Goal: Information Seeking & Learning: Learn about a topic

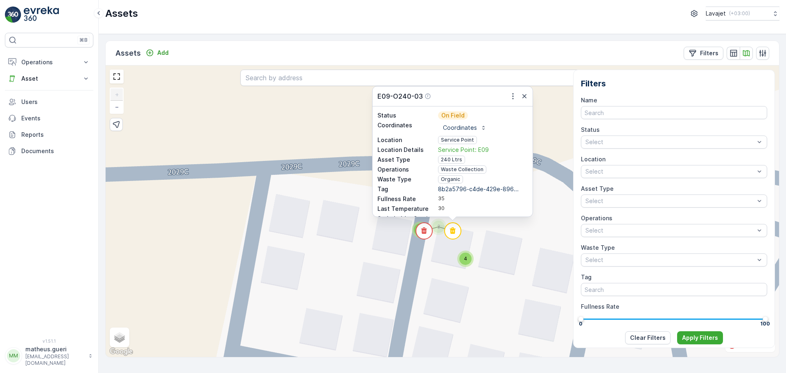
click at [31, 79] on p "Asset" at bounding box center [49, 78] width 56 height 8
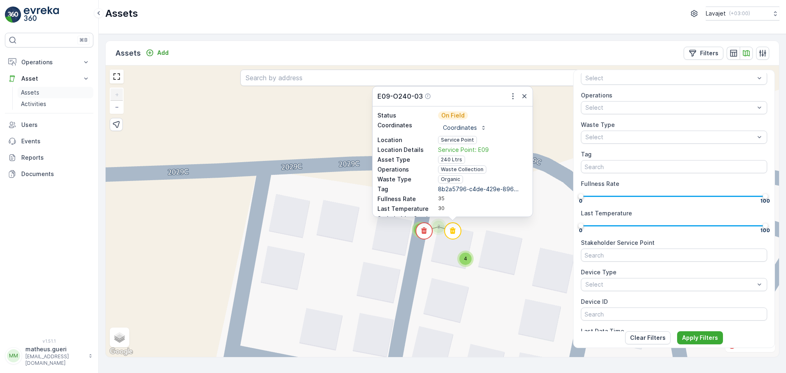
click at [37, 94] on p "Assets" at bounding box center [30, 92] width 18 height 8
click at [30, 92] on p "Assets" at bounding box center [30, 92] width 18 height 8
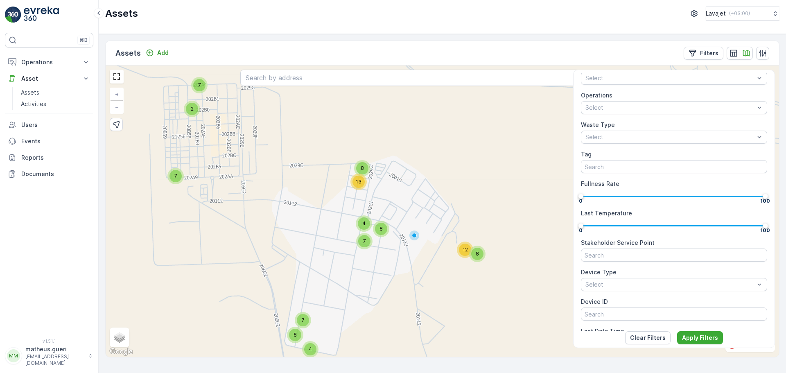
drag, startPoint x: 441, startPoint y: 235, endPoint x: 446, endPoint y: 212, distance: 23.8
click at [433, 210] on div "2 7 7 7 8 4 8 13 4 8 7 8 12 + − Satellite Roadmap Terrain Hybrid Leaflet Keyboa…" at bounding box center [442, 210] width 673 height 291
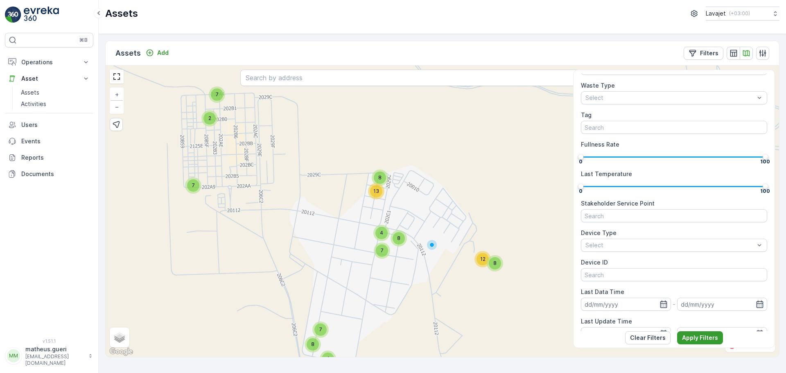
scroll to position [164, 0]
click at [695, 338] on p "Apply Filters" at bounding box center [700, 337] width 36 height 8
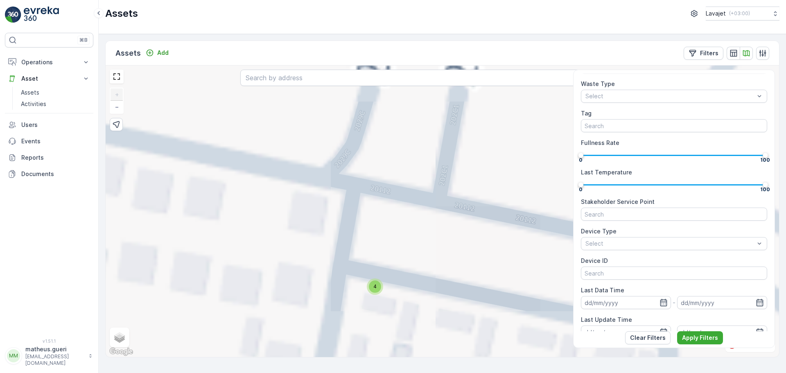
click at [378, 288] on div "4" at bounding box center [375, 286] width 12 height 12
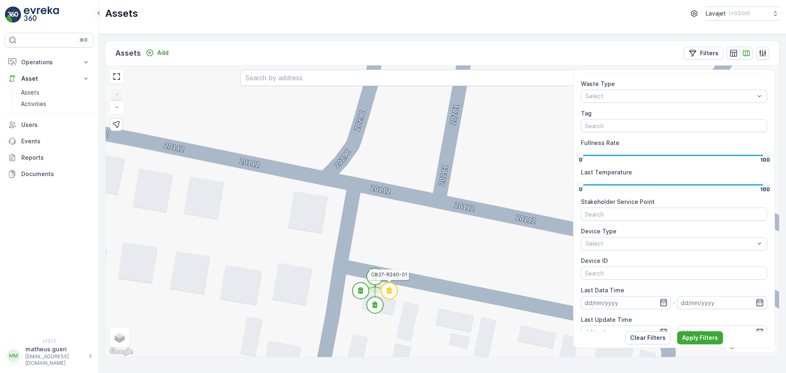
click at [396, 293] on circle at bounding box center [389, 290] width 16 height 16
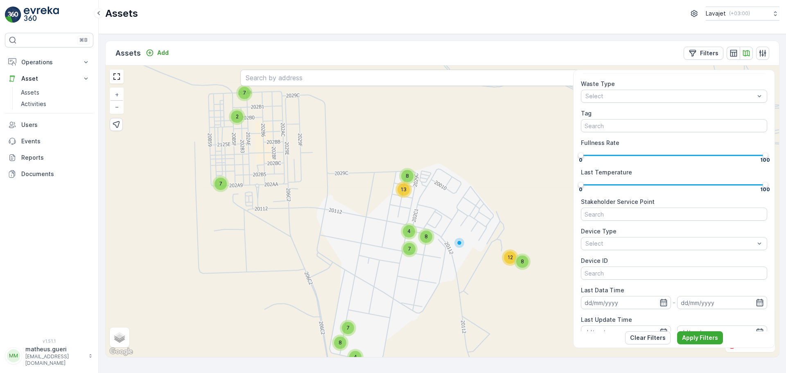
drag, startPoint x: 440, startPoint y: 257, endPoint x: 430, endPoint y: 198, distance: 59.8
click at [430, 198] on div "2 7 7 7 8 4 8 13 4 8 7 8 12 + − Satellite Roadmap Terrain Hybrid Leaflet Keyboa…" at bounding box center [442, 210] width 673 height 291
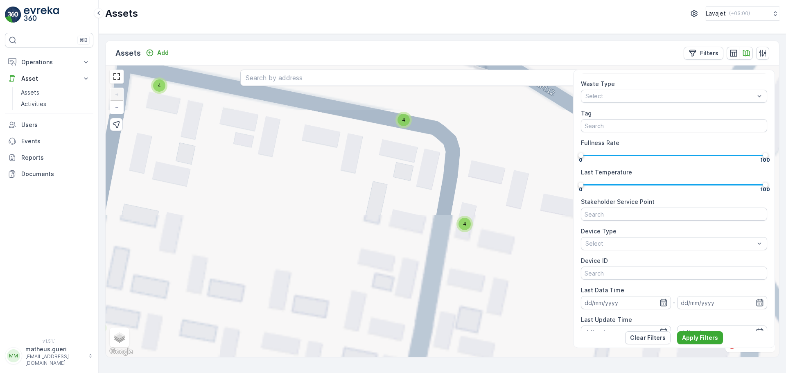
drag, startPoint x: 466, startPoint y: 166, endPoint x: 411, endPoint y: 250, distance: 100.8
click at [411, 250] on div "2 4 3 3 4 3 4 4 4 4 4 2 2 7 4 4 4 4 3 4 4 4 4 4 4 + − Satellite Roadmap Terrain…" at bounding box center [442, 210] width 673 height 291
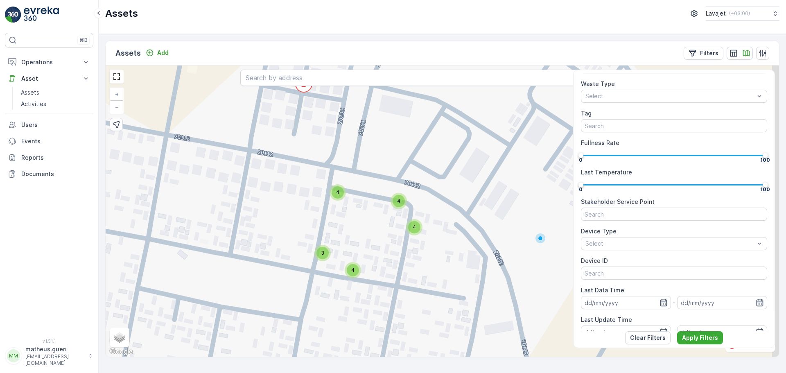
drag, startPoint x: 396, startPoint y: 251, endPoint x: 428, endPoint y: 239, distance: 35.0
click at [428, 239] on div "2 4 3 3 4 3 4 4 4 4 4 2 2 7 4 4 4 4 3 4 4 4 4 4 4 2 4 3 3 4 3 4 4 4 4 8 7 5 4 4…" at bounding box center [442, 210] width 673 height 291
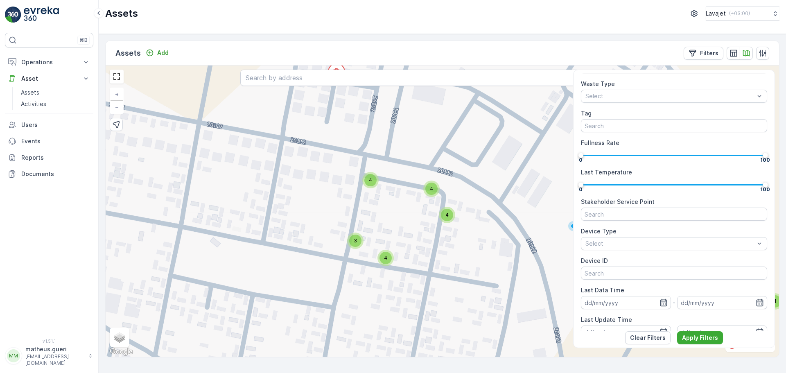
click at [374, 185] on div "4" at bounding box center [370, 180] width 12 height 12
click at [402, 229] on div "2 4 3 3 4 3 4 4 4 4 8 7 5 4 4 4 3 4 8 4 4 4 + − Satellite Roadmap Terrain Hybri…" at bounding box center [442, 210] width 673 height 291
click at [423, 196] on div "2 4 3 3 4 3 4 4 4 4 8 7 5 4 4 4 3 4 8 4 4 4 + − Satellite Roadmap Terrain Hybri…" at bounding box center [442, 210] width 673 height 291
click at [428, 194] on div "4" at bounding box center [433, 188] width 16 height 16
click at [429, 231] on div "2 4 3 3 4 3 4 4 4 4 8 7 5 4 4 4 3 4 8 4 4 4 C845-R240-02 + − Satellite Roadmap …" at bounding box center [442, 210] width 673 height 291
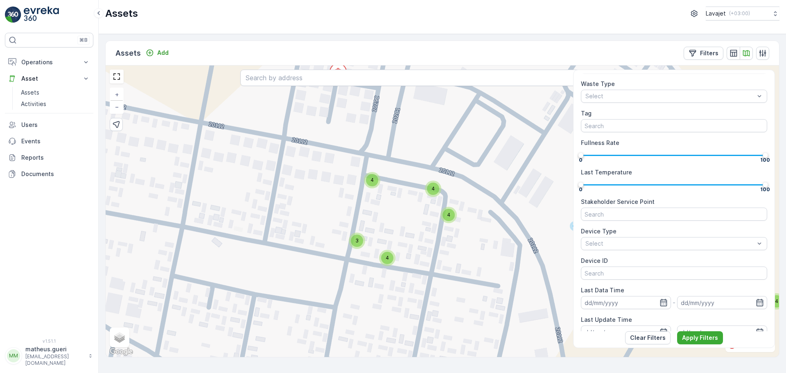
drag, startPoint x: 447, startPoint y: 216, endPoint x: 448, endPoint y: 223, distance: 7.1
click at [448, 216] on span "4" at bounding box center [448, 215] width 3 height 6
click at [449, 221] on div "4" at bounding box center [449, 215] width 12 height 12
click at [447, 248] on div "2 4 3 3 4 3 4 4 4 4 8 7 5 4 4 4 3 4 8 4 4 4 + − Satellite Roadmap Terrain Hybri…" at bounding box center [442, 210] width 673 height 291
click at [389, 259] on span "4" at bounding box center [387, 258] width 3 height 6
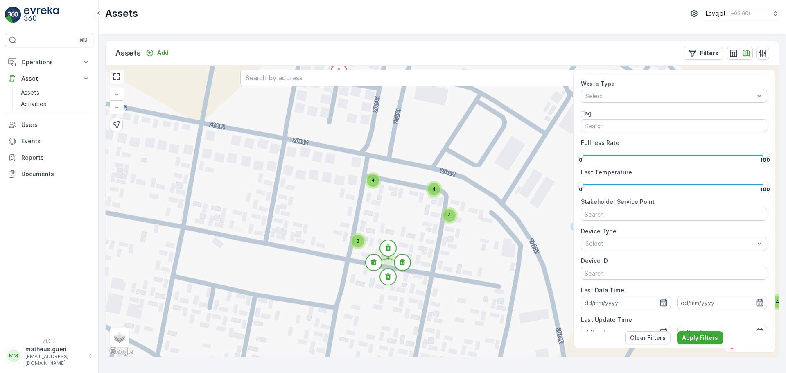
click at [363, 287] on div "2 4 3 3 4 3 4 4 4 4 8 7 5 4 4 4 3 4 8 4 4 4 + − Satellite Roadmap Terrain Hybri…" at bounding box center [442, 210] width 673 height 291
click at [361, 242] on div "3" at bounding box center [357, 241] width 12 height 12
click at [357, 294] on div "2 4 3 3 4 3 4 4 4 4 8 7 5 4 4 4 3 4 8 4 4 4 + − Satellite Roadmap Terrain Hybri…" at bounding box center [442, 210] width 673 height 291
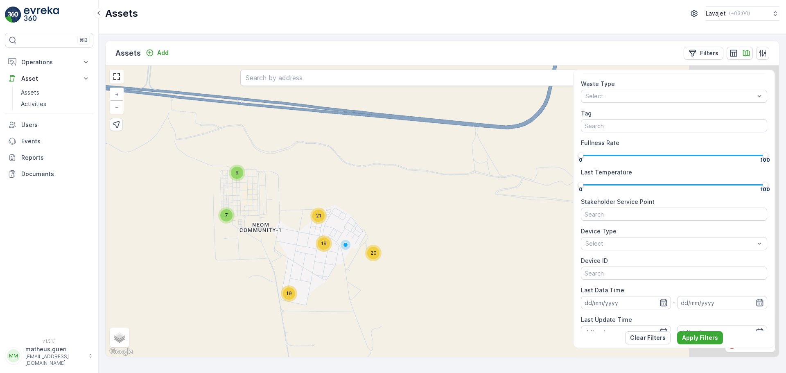
drag, startPoint x: 383, startPoint y: 243, endPoint x: 280, endPoint y: 249, distance: 103.7
click at [280, 249] on div "9 7 19 21 19 20 + − Satellite Roadmap Terrain Hybrid Leaflet Keyboard shortcuts…" at bounding box center [442, 210] width 673 height 291
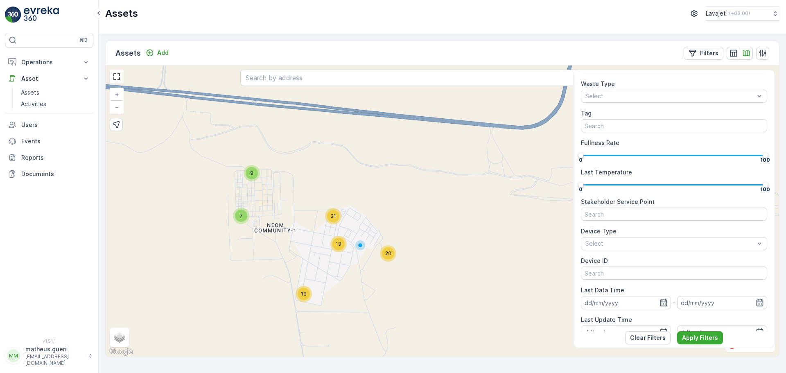
click at [387, 256] on span "20" at bounding box center [388, 253] width 6 height 6
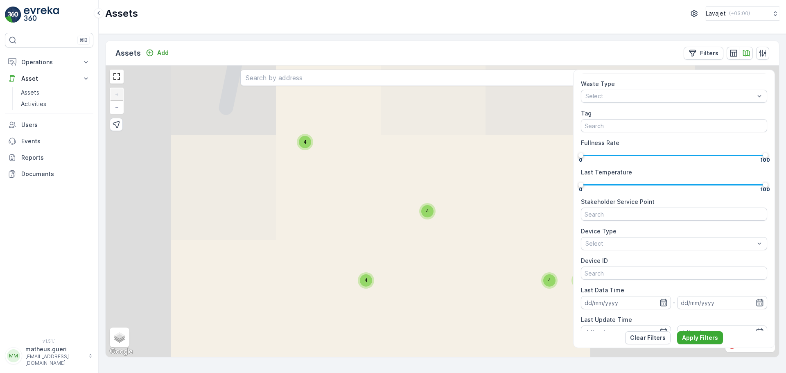
click at [425, 210] on div "4" at bounding box center [427, 211] width 12 height 12
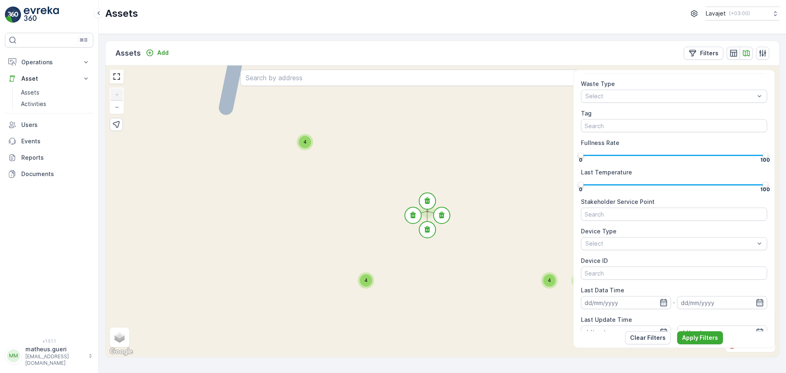
click at [300, 137] on div "4" at bounding box center [305, 142] width 16 height 16
click at [365, 281] on span "4" at bounding box center [365, 280] width 3 height 6
click at [550, 283] on span "4" at bounding box center [548, 280] width 3 height 6
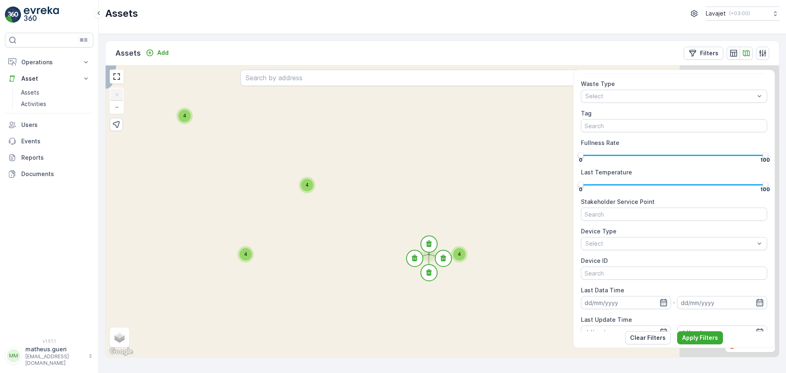
drag, startPoint x: 437, startPoint y: 300, endPoint x: 394, endPoint y: 291, distance: 44.0
click at [394, 291] on div "2 4 3 3 4 3 4 4 4 4 4 2 2 7 4 4 4 4 3 4 4 4 4 4 4 + − Satellite Roadmap Terrain…" at bounding box center [442, 210] width 673 height 291
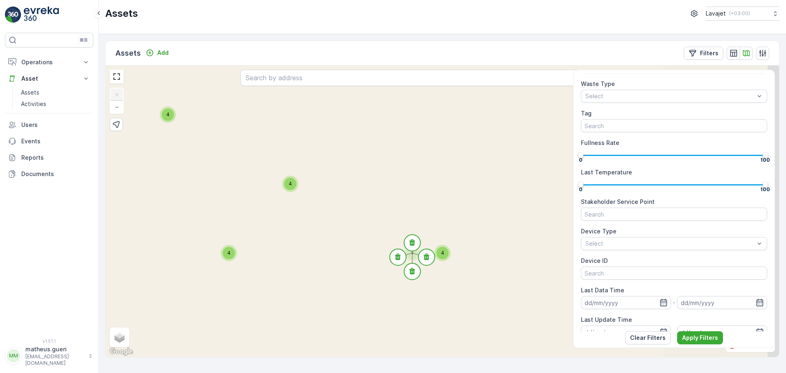
click at [457, 249] on div "2 4 3 3 4 3 4 4 4 4 4 2 2 7 4 4 4 4 3 4 4 4 4 4 4 + − Satellite Roadmap Terrain…" at bounding box center [442, 210] width 673 height 291
click at [444, 254] on span "4" at bounding box center [442, 253] width 3 height 6
click at [450, 301] on div "2 4 3 3 4 3 4 4 4 4 4 2 2 7 4 4 4 4 3 4 4 4 4 4 4 + − Satellite Roadmap Terrain…" at bounding box center [442, 210] width 673 height 291
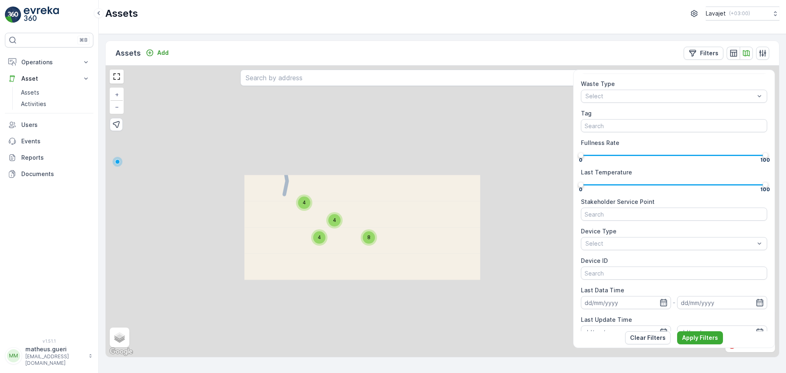
drag, startPoint x: 348, startPoint y: 240, endPoint x: 394, endPoint y: 261, distance: 51.4
click at [394, 261] on div "4 4 4 2 4 3 3 4 3 4 4 4 4 8 7 5 4 4 4 3 4 8 4 4 4 + − Satellite Roadmap Terrain…" at bounding box center [442, 210] width 673 height 291
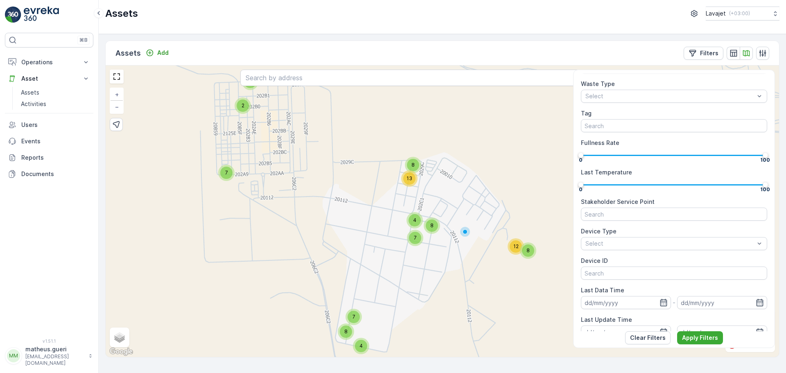
drag, startPoint x: 388, startPoint y: 276, endPoint x: 382, endPoint y: 263, distance: 14.3
click at [382, 263] on div "2 7 7 7 8 4 8 13 4 8 7 8 12 + − Satellite Roadmap Terrain Hybrid Leaflet Keyboa…" at bounding box center [442, 210] width 673 height 291
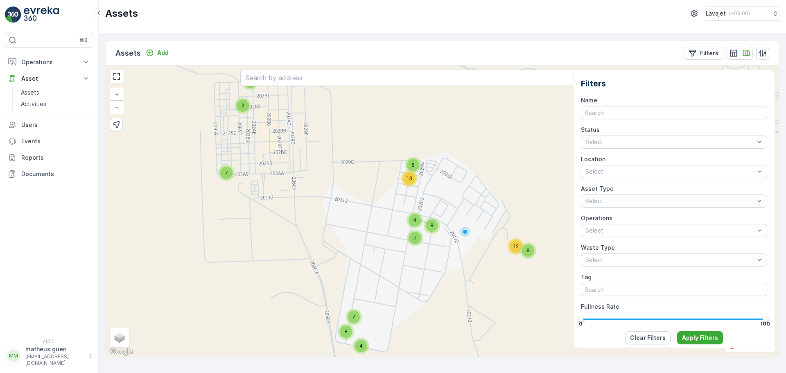
click at [413, 164] on span "8" at bounding box center [412, 165] width 3 height 6
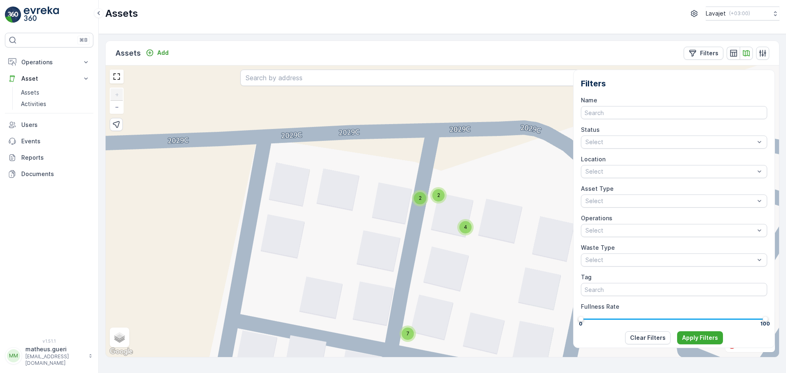
click at [439, 205] on div "2 4 3 3 4 3 4 4 4 4 4 2 2 7 4 4 4 4 3 4 4 4 4 4 4 + − Satellite Roadmap Terrain…" at bounding box center [442, 210] width 673 height 291
click at [439, 200] on div "2" at bounding box center [438, 195] width 12 height 12
click at [427, 201] on circle at bounding box center [424, 199] width 16 height 16
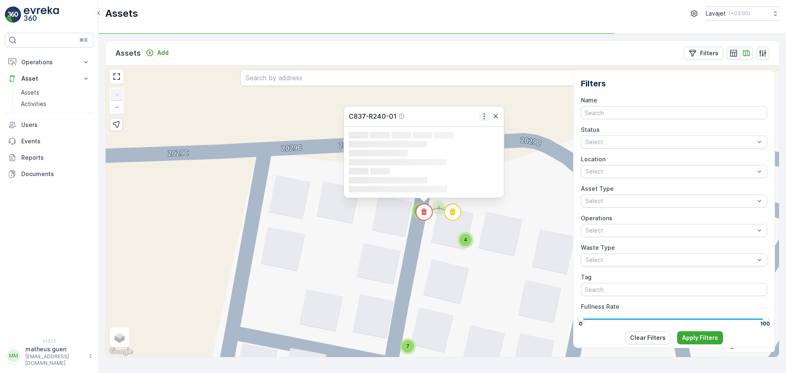
click at [482, 117] on icon "button" at bounding box center [484, 116] width 8 height 8
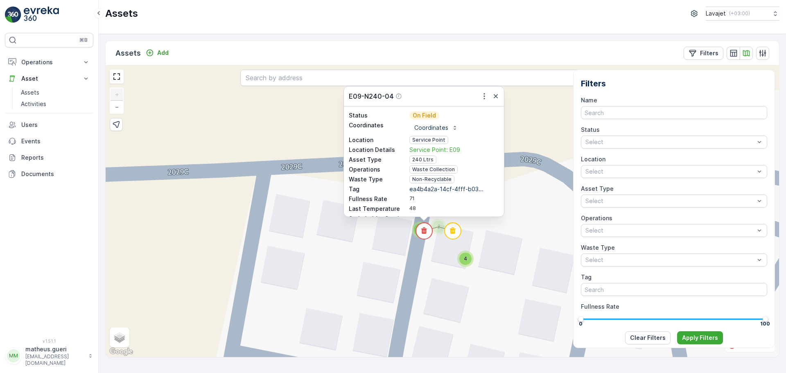
click at [474, 128] on div "Status On Field Coordinates Coordinates Location Service Point Location Details…" at bounding box center [424, 195] width 150 height 169
click at [483, 97] on icon "button" at bounding box center [484, 96] width 8 height 8
click at [473, 108] on span "See More Detail" at bounding box center [478, 108] width 45 height 8
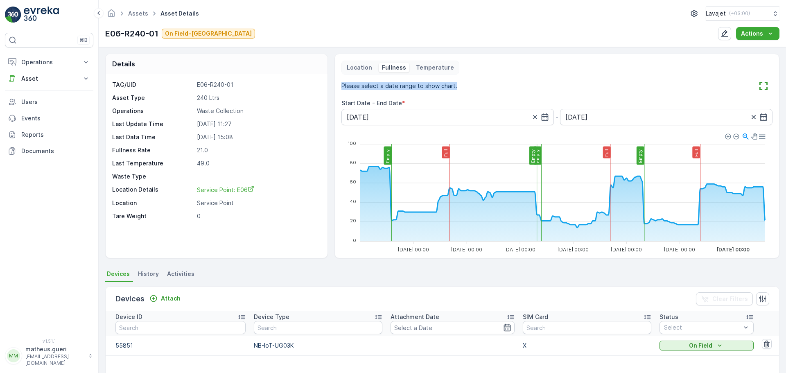
drag, startPoint x: 341, startPoint y: 88, endPoint x: 460, endPoint y: 82, distance: 119.2
click at [460, 82] on div "Please select a date range to show chart." at bounding box center [556, 85] width 431 height 13
click at [462, 87] on div "Please select a date range to show chart." at bounding box center [556, 85] width 431 height 13
drag, startPoint x: 458, startPoint y: 87, endPoint x: 340, endPoint y: 87, distance: 118.3
click at [340, 87] on div "Location Fullness Temperature Please select a date range to show chart. Start D…" at bounding box center [556, 156] width 445 height 205
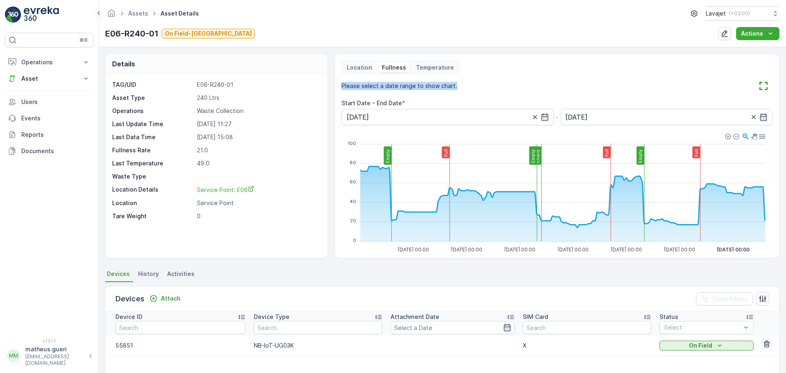
click at [340, 87] on div "Location Fullness Temperature Please select a date range to show chart. Start D…" at bounding box center [556, 156] width 445 height 205
drag, startPoint x: 340, startPoint y: 87, endPoint x: 457, endPoint y: 86, distance: 117.9
click at [456, 86] on div "Location Fullness Temperature Please select a date range to show chart. Start D…" at bounding box center [556, 156] width 445 height 205
click at [457, 86] on div "Please select a date range to show chart." at bounding box center [556, 85] width 431 height 13
drag, startPoint x: 457, startPoint y: 86, endPoint x: 333, endPoint y: 85, distance: 124.8
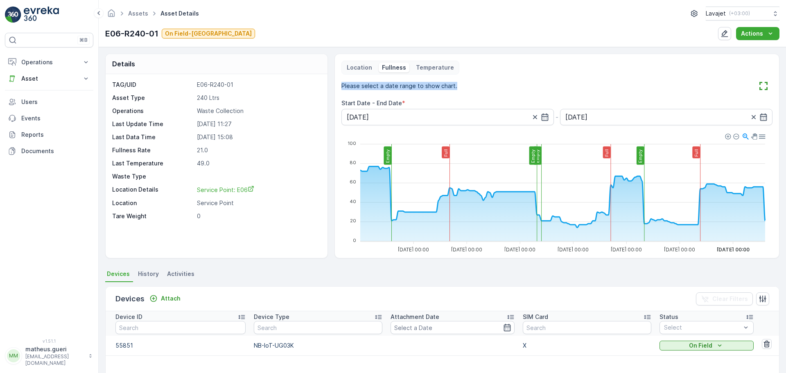
click at [333, 85] on div "Details TAG/UID E06-R240-01 Asset Type 240 Ltrs Operations Waste Collection Las…" at bounding box center [442, 156] width 674 height 205
click at [360, 101] on label "Start Date - End Date" at bounding box center [371, 102] width 61 height 7
drag, startPoint x: 405, startPoint y: 104, endPoint x: 349, endPoint y: 87, distance: 58.0
click at [351, 90] on div "Please select a date range to show chart. Start Date - End Date * 24.09.2025 - …" at bounding box center [556, 102] width 431 height 46
drag, startPoint x: 341, startPoint y: 85, endPoint x: 410, endPoint y: 100, distance: 71.2
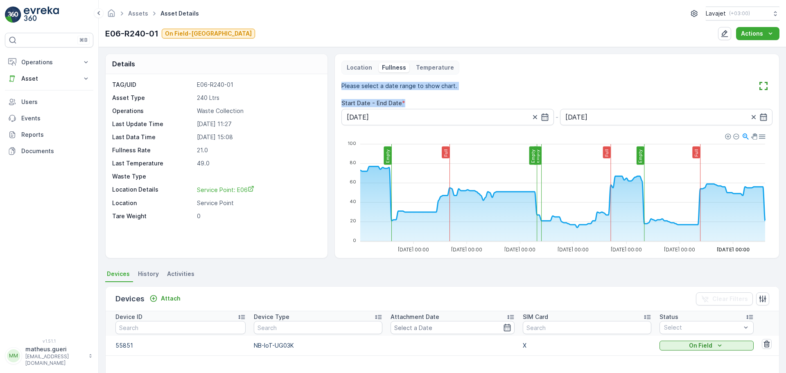
click at [410, 100] on div "Please select a date range to show chart. Start Date - End Date * 24.09.2025 - …" at bounding box center [556, 102] width 431 height 46
click at [411, 101] on div "Start Date - End Date *" at bounding box center [556, 103] width 431 height 8
drag, startPoint x: 367, startPoint y: 95, endPoint x: 341, endPoint y: 88, distance: 27.2
click at [341, 88] on div "Please select a date range to show chart. Start Date - End Date * 24.09.2025 - …" at bounding box center [556, 102] width 431 height 46
click at [341, 88] on p "Please select a date range to show chart." at bounding box center [399, 86] width 116 height 8
